Goal: Task Accomplishment & Management: Manage account settings

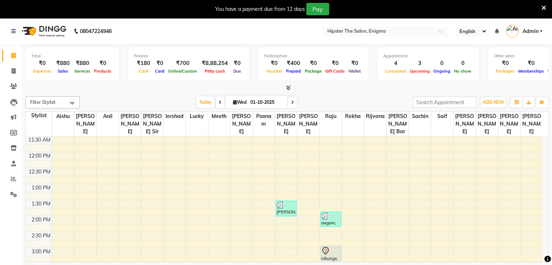
scroll to position [111, 0]
click at [531, 102] on button "button" at bounding box center [529, 102] width 12 height 10
click at [529, 103] on icon "button" at bounding box center [529, 102] width 4 height 4
click at [540, 99] on button "Toggle Dropdown" at bounding box center [542, 102] width 12 height 10
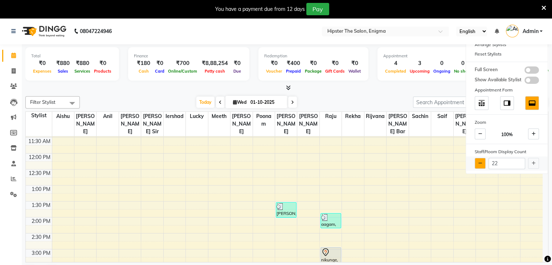
click at [482, 161] on icon at bounding box center [480, 163] width 4 height 4
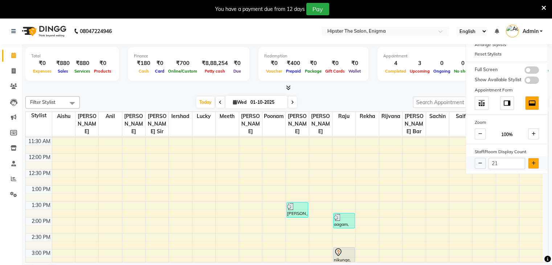
click at [531, 166] on button at bounding box center [533, 163] width 11 height 11
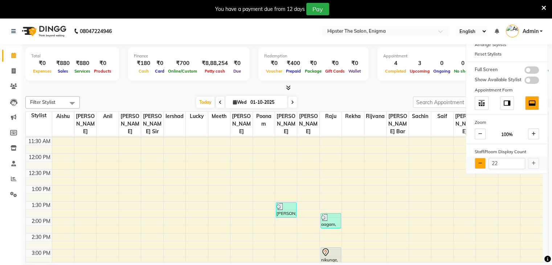
click at [479, 161] on icon at bounding box center [480, 163] width 4 height 4
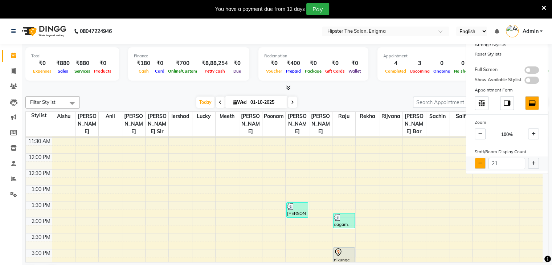
click at [479, 161] on icon at bounding box center [480, 163] width 4 height 4
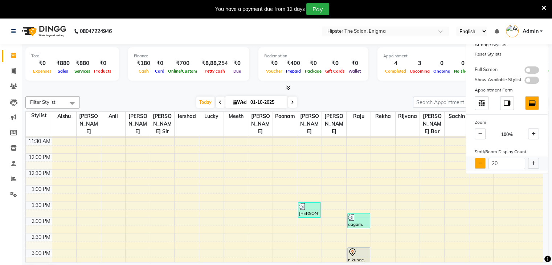
click at [479, 161] on icon at bounding box center [480, 163] width 4 height 4
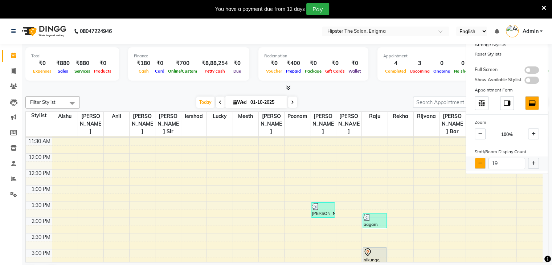
click at [479, 161] on icon at bounding box center [480, 163] width 4 height 4
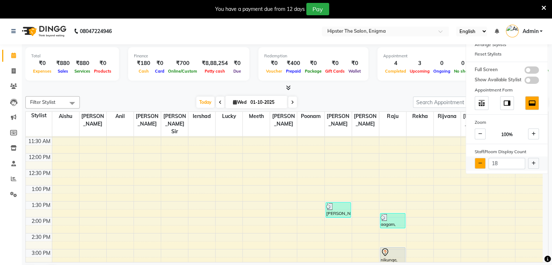
click at [479, 161] on icon at bounding box center [480, 163] width 4 height 4
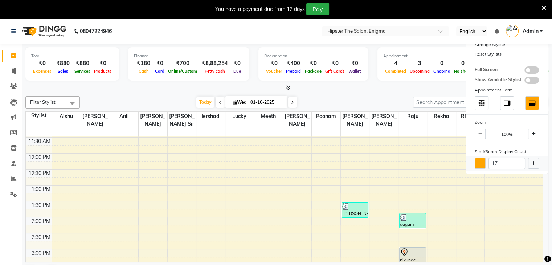
click at [479, 161] on icon at bounding box center [480, 163] width 4 height 4
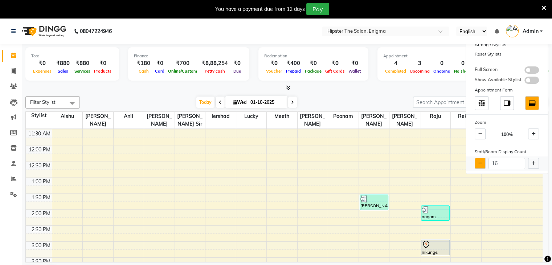
click at [479, 161] on icon at bounding box center [480, 163] width 4 height 4
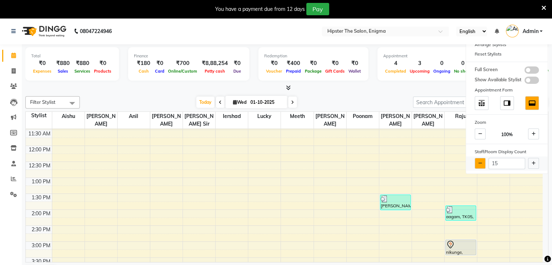
click at [479, 161] on icon at bounding box center [480, 163] width 4 height 4
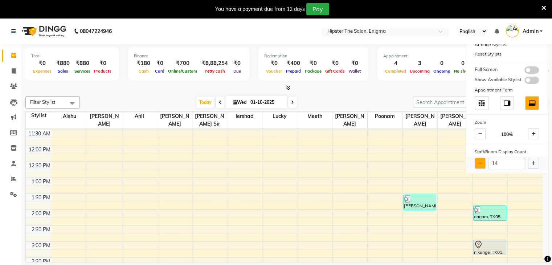
click at [479, 161] on icon at bounding box center [480, 163] width 4 height 4
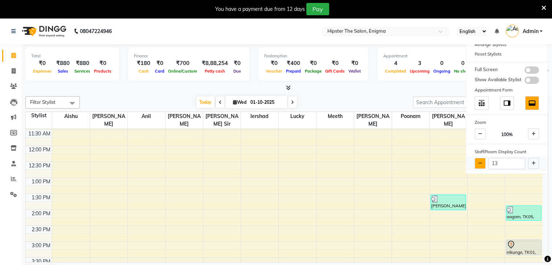
click at [479, 161] on icon at bounding box center [480, 163] width 4 height 4
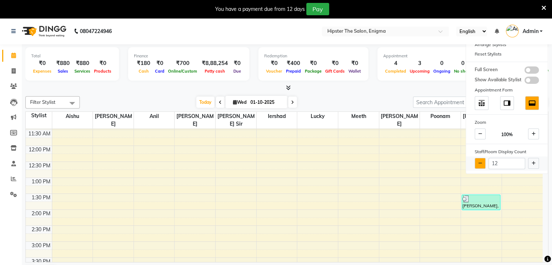
click at [479, 161] on icon at bounding box center [480, 163] width 4 height 4
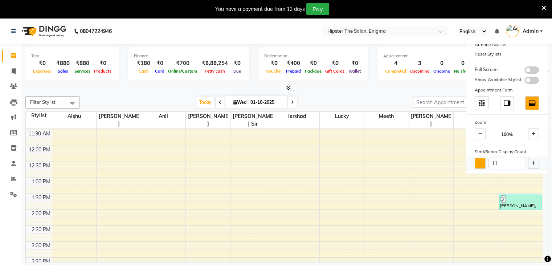
click at [479, 161] on icon at bounding box center [480, 163] width 4 height 4
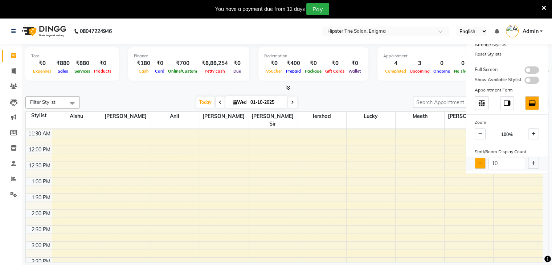
click at [479, 161] on icon at bounding box center [480, 163] width 4 height 4
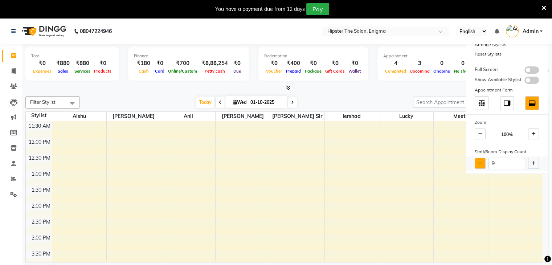
click at [479, 161] on icon at bounding box center [480, 163] width 4 height 4
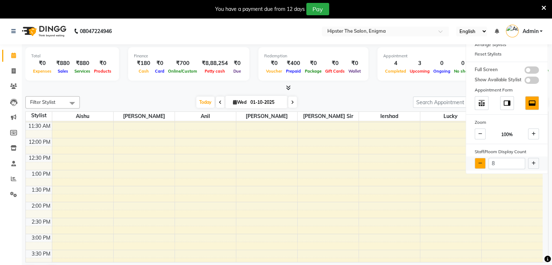
click at [479, 161] on icon at bounding box center [480, 163] width 4 height 4
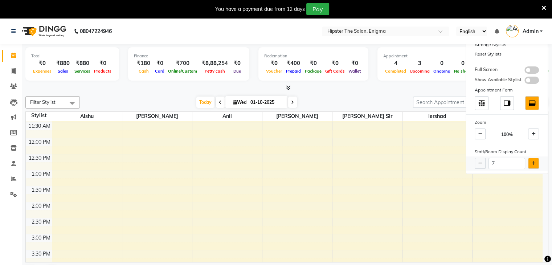
click at [532, 166] on button at bounding box center [533, 163] width 11 height 11
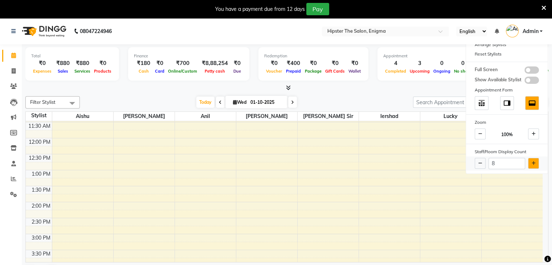
click at [532, 166] on button at bounding box center [533, 163] width 11 height 11
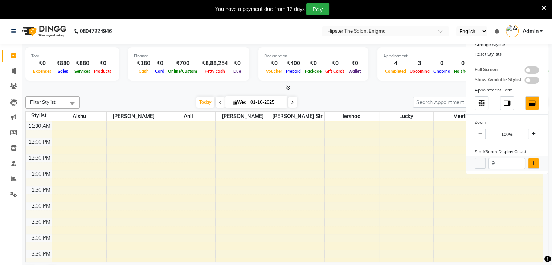
click at [532, 166] on button at bounding box center [533, 163] width 11 height 11
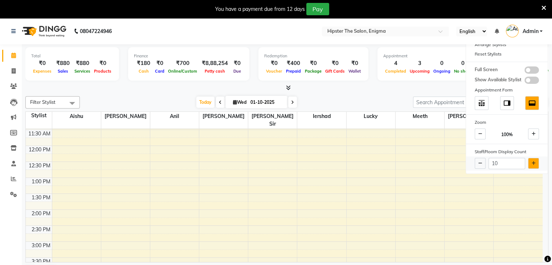
click at [532, 166] on button at bounding box center [533, 163] width 11 height 11
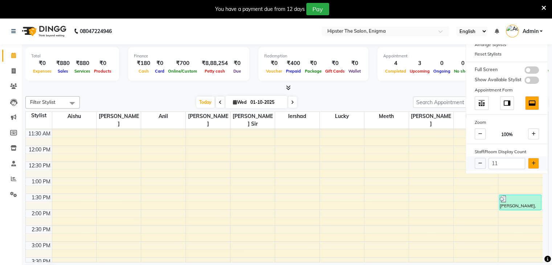
click at [532, 166] on button at bounding box center [533, 163] width 11 height 11
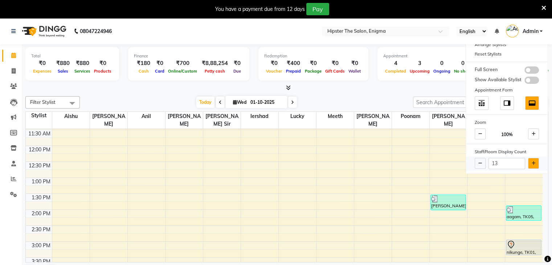
click at [532, 166] on button at bounding box center [533, 163] width 11 height 11
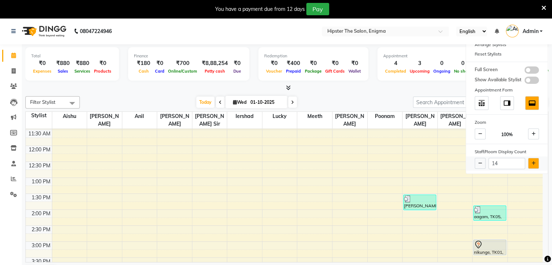
click at [532, 166] on button at bounding box center [533, 163] width 11 height 11
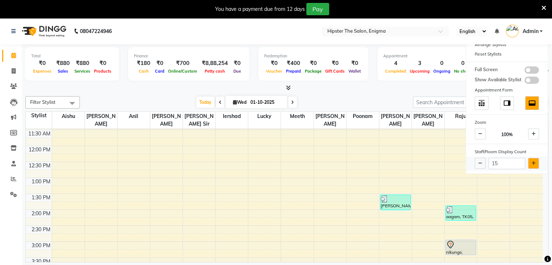
click at [532, 166] on button at bounding box center [533, 163] width 11 height 11
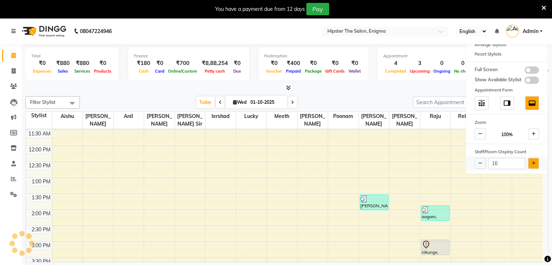
click at [532, 166] on button at bounding box center [533, 163] width 11 height 11
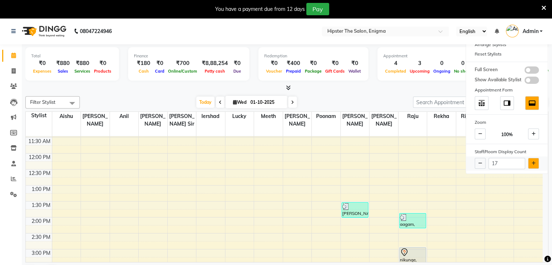
click at [532, 166] on button at bounding box center [533, 163] width 11 height 11
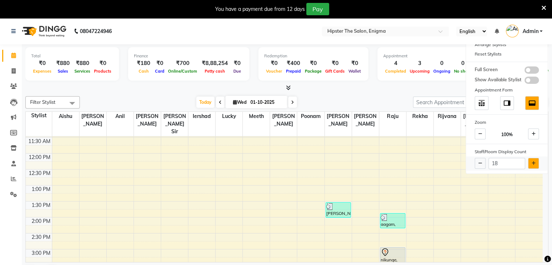
click at [532, 166] on button at bounding box center [533, 163] width 11 height 11
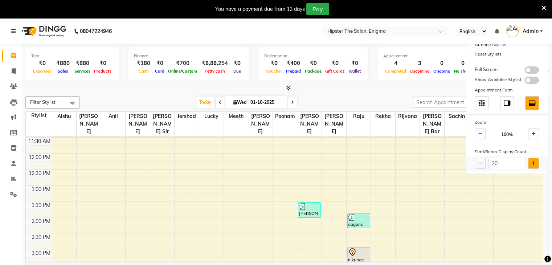
click at [532, 166] on button at bounding box center [533, 163] width 11 height 11
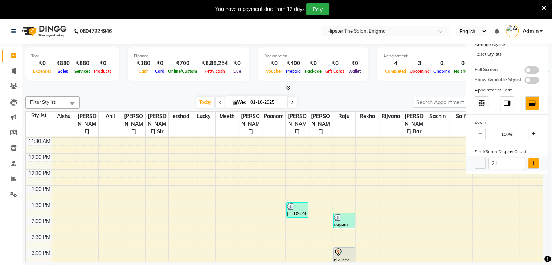
click at [532, 166] on button at bounding box center [533, 163] width 11 height 11
type input "22"
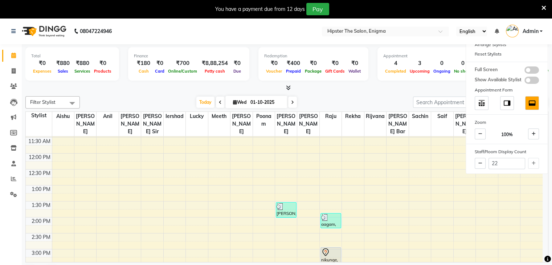
click at [366, 93] on div "Filter Stylist Select All [PERSON_NAME] [PERSON_NAME] [PERSON_NAME] [PERSON_NAM…" at bounding box center [286, 187] width 523 height 189
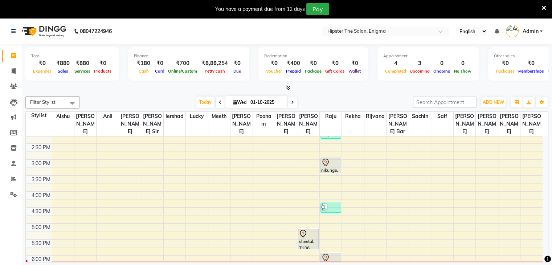
scroll to position [199, 0]
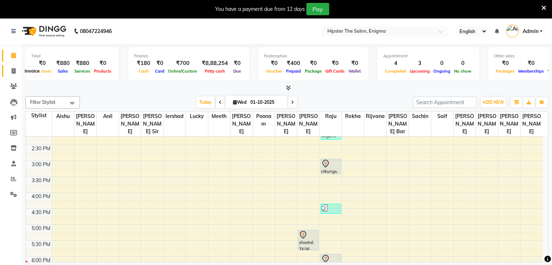
click at [12, 69] on icon at bounding box center [14, 70] width 4 height 5
select select "service"
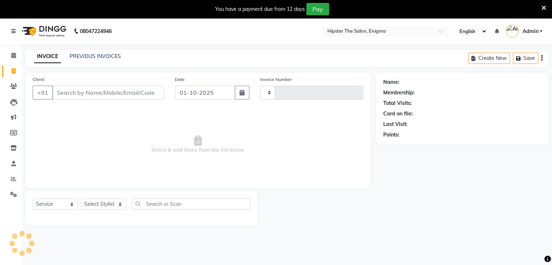
type input "1318"
select select "4468"
click at [15, 71] on icon at bounding box center [14, 70] width 4 height 5
select select "4468"
select select "service"
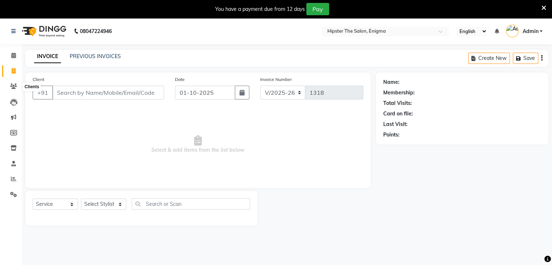
scroll to position [18, 0]
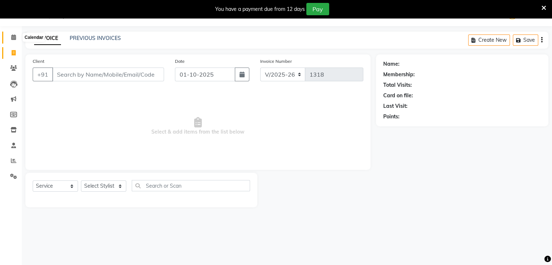
click at [12, 38] on icon at bounding box center [13, 36] width 5 height 5
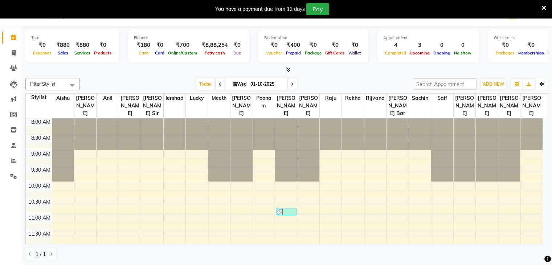
click at [542, 83] on icon "button" at bounding box center [542, 84] width 4 height 4
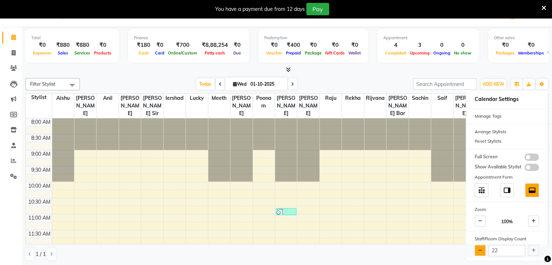
click at [478, 252] on button at bounding box center [480, 250] width 11 height 11
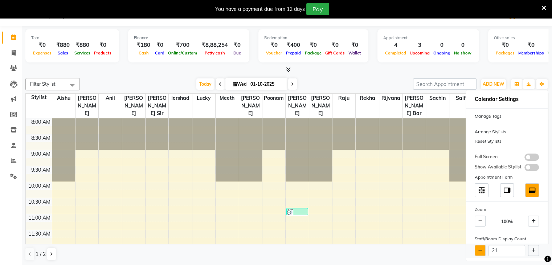
click at [478, 252] on button at bounding box center [480, 250] width 11 height 11
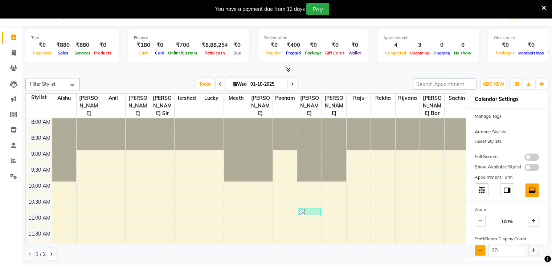
click at [478, 252] on button at bounding box center [480, 250] width 11 height 11
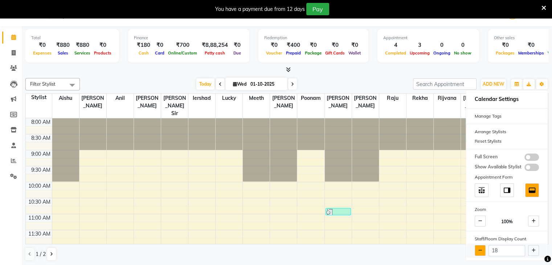
click at [478, 252] on button at bounding box center [480, 250] width 11 height 11
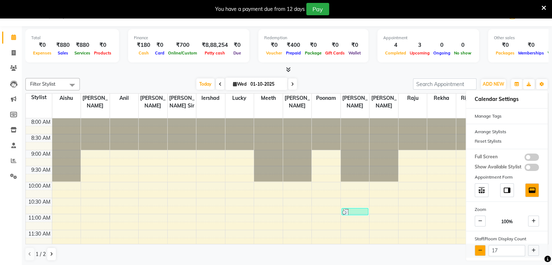
click at [478, 252] on button at bounding box center [480, 250] width 11 height 11
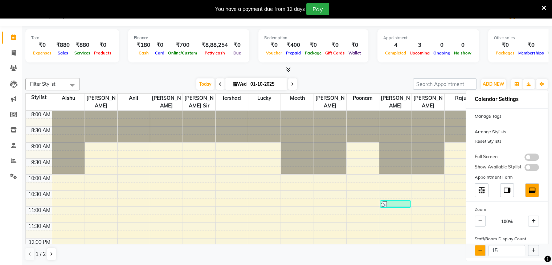
click at [478, 252] on button at bounding box center [480, 250] width 11 height 11
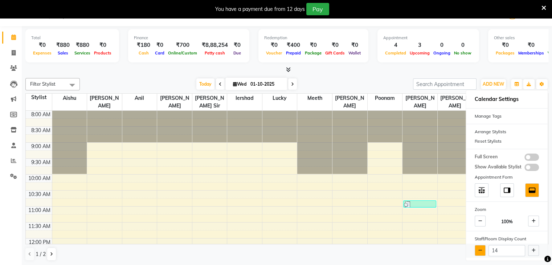
click at [478, 252] on button at bounding box center [480, 250] width 11 height 11
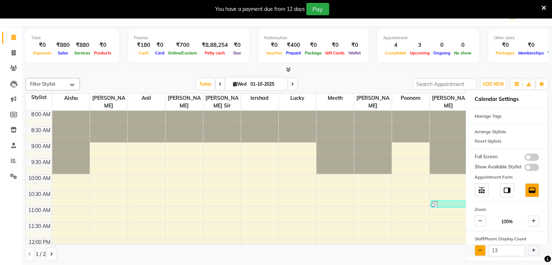
click at [478, 252] on button at bounding box center [480, 250] width 11 height 11
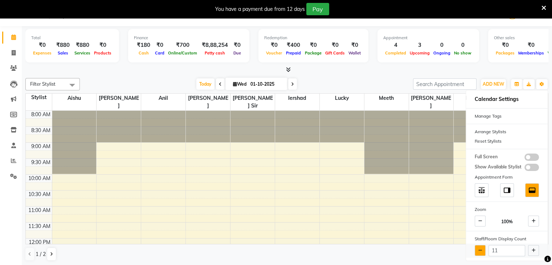
click at [478, 252] on button at bounding box center [480, 250] width 11 height 11
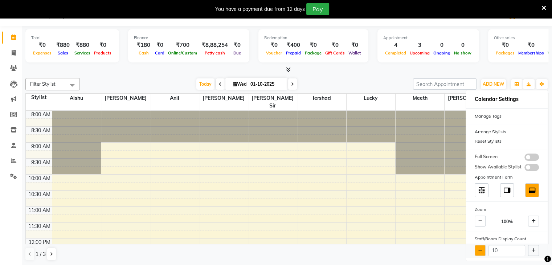
click at [478, 252] on button at bounding box center [480, 250] width 11 height 11
type input "9"
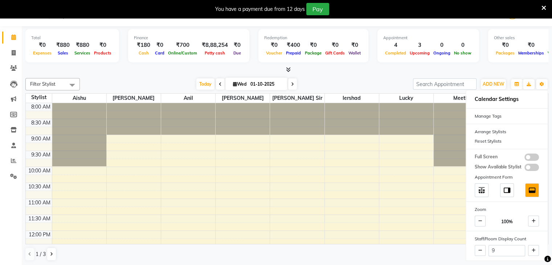
click at [379, 78] on div "Filter Stylist Select All [PERSON_NAME] [PERSON_NAME] [PERSON_NAME] [PERSON_NAM…" at bounding box center [286, 84] width 523 height 12
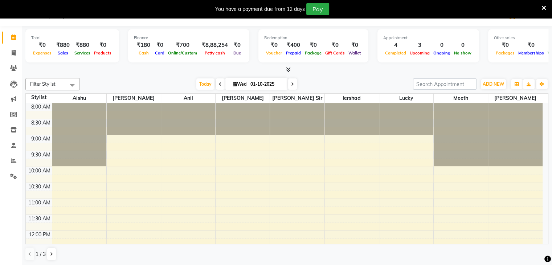
click at [544, 8] on icon at bounding box center [544, 8] width 5 height 7
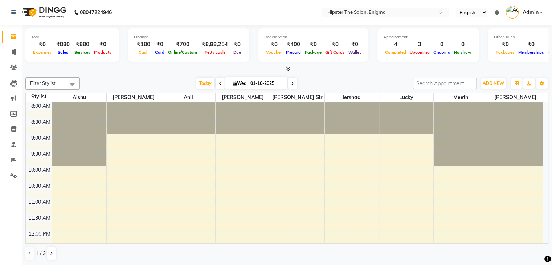
scroll to position [0, 0]
click at [538, 11] on span "Admin" at bounding box center [530, 13] width 16 height 8
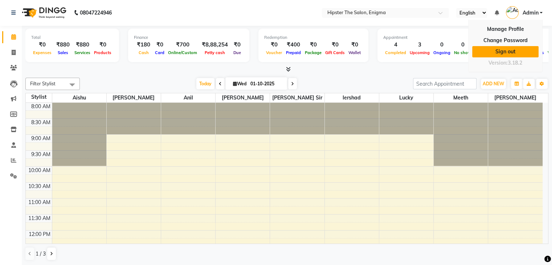
click at [508, 47] on link "Sign out" at bounding box center [505, 51] width 66 height 11
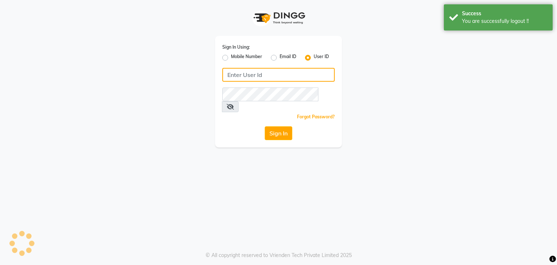
type input "9867141431"
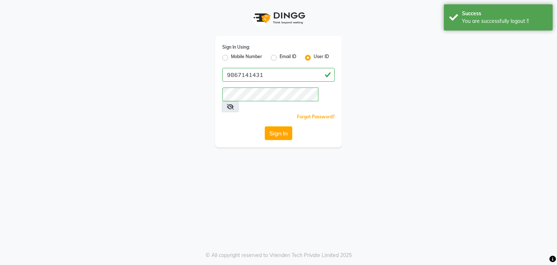
click at [231, 58] on label "Mobile Number" at bounding box center [246, 57] width 31 height 9
click at [231, 58] on input "Mobile Number" at bounding box center [233, 55] width 5 height 5
radio input "true"
radio input "false"
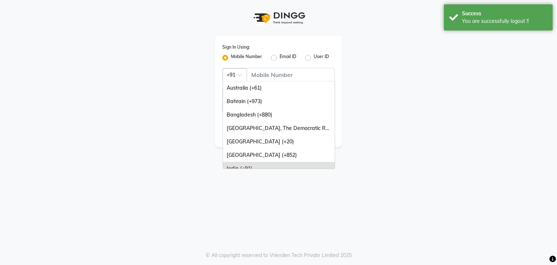
click at [245, 76] on span at bounding box center [242, 77] width 9 height 8
click at [270, 72] on input "Username" at bounding box center [291, 75] width 88 height 14
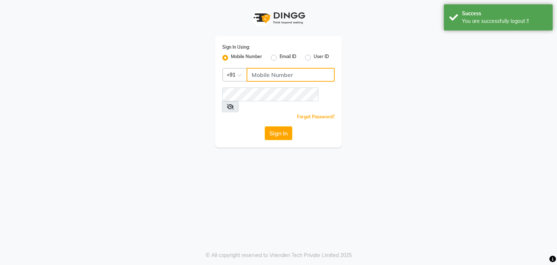
type input "9137134181"
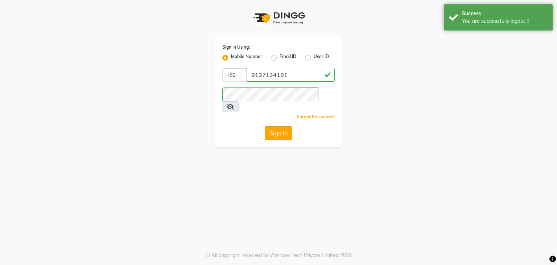
click at [277, 126] on button "Sign In" at bounding box center [279, 133] width 28 height 14
